Goal: Transaction & Acquisition: Purchase product/service

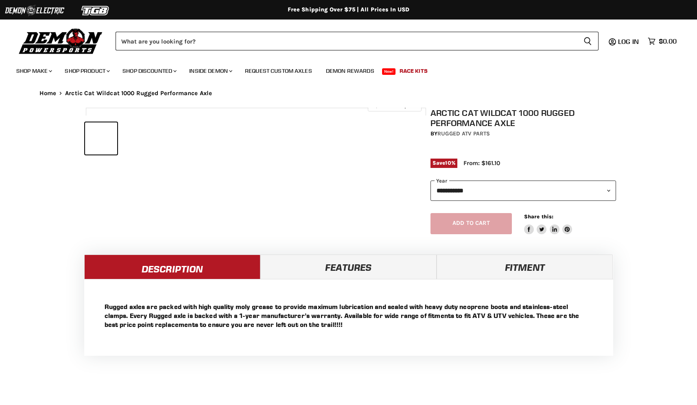
select select "******"
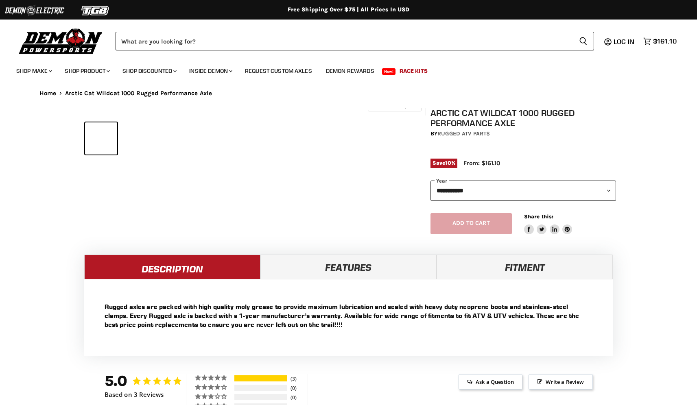
select select "******"
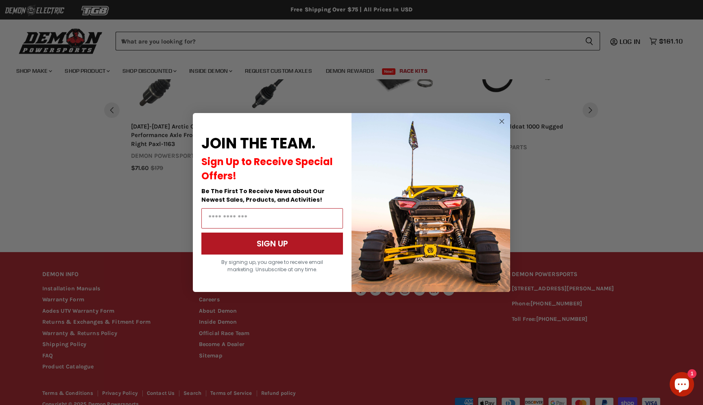
scroll to position [822, 0]
